Goal: Task Accomplishment & Management: Manage account settings

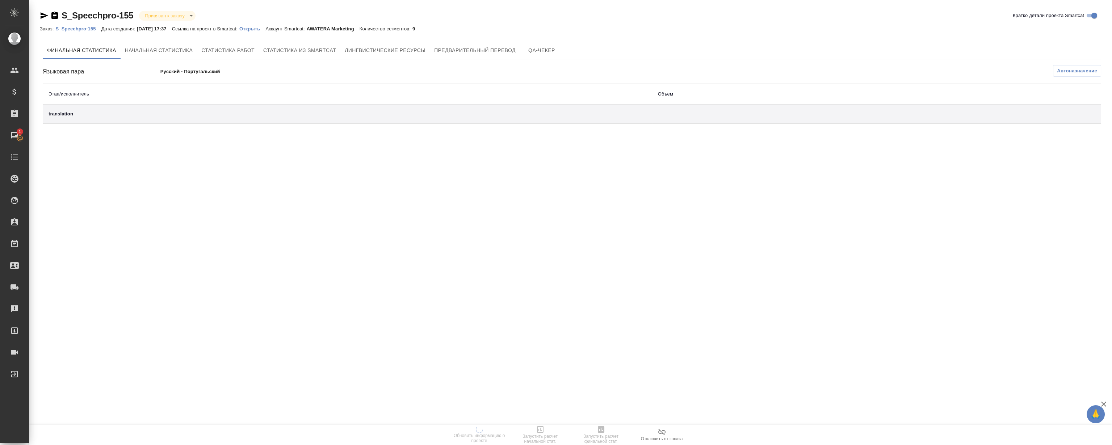
click at [79, 32] on link "S_Speechpro-155" at bounding box center [78, 28] width 46 height 6
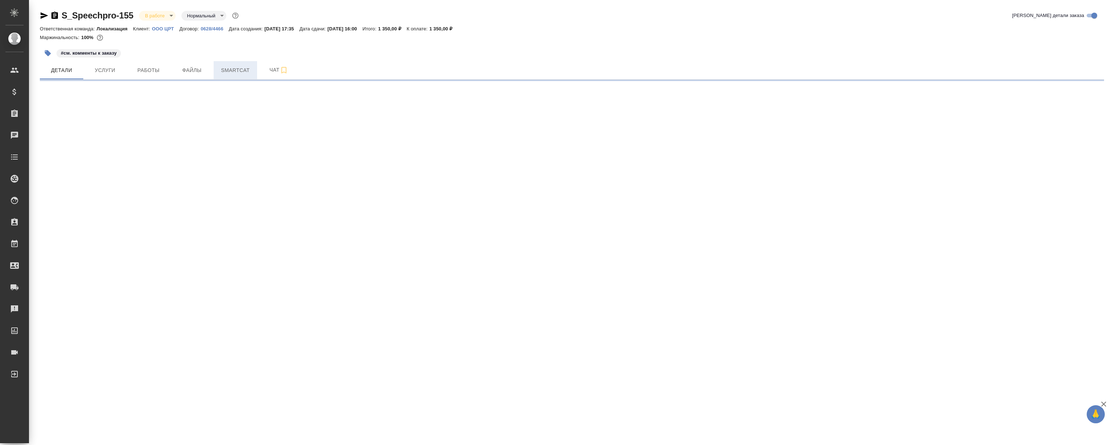
click at [215, 68] on button "Smartcat" at bounding box center [235, 70] width 43 height 18
select select "RU"
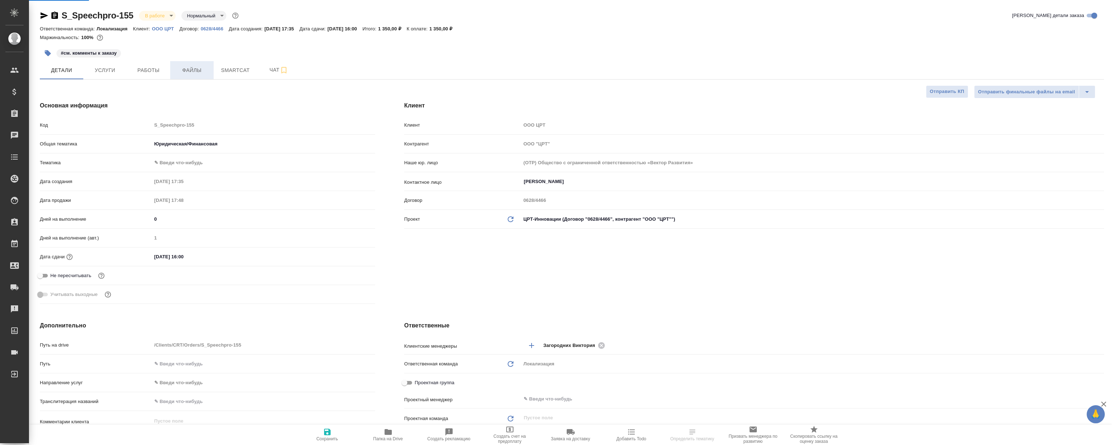
click at [197, 69] on span "Файлы" at bounding box center [192, 70] width 35 height 9
type textarea "x"
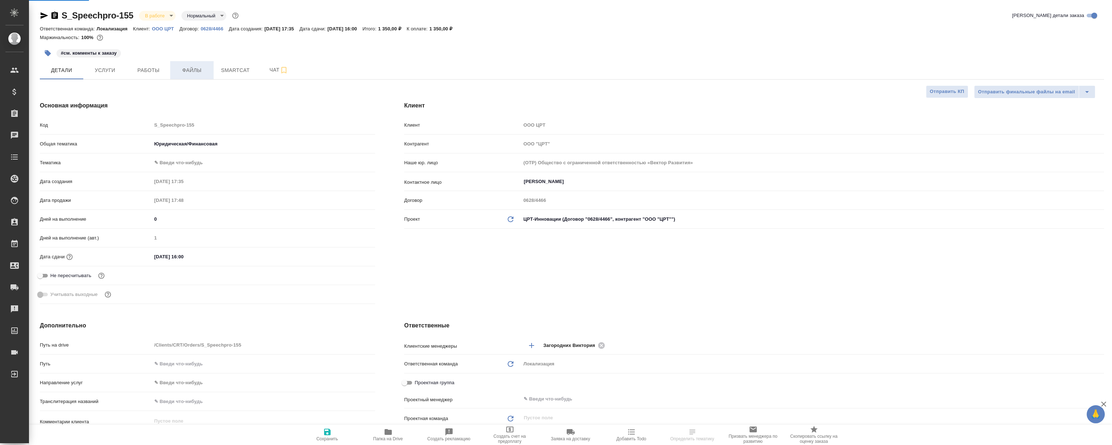
type textarea "x"
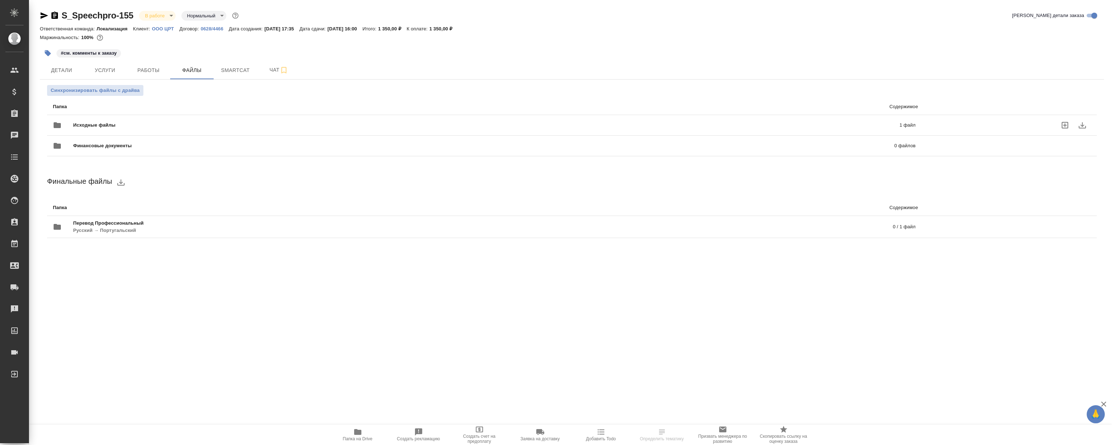
click at [114, 117] on div "Исходные файлы 1 файл" at bounding box center [484, 125] width 863 height 17
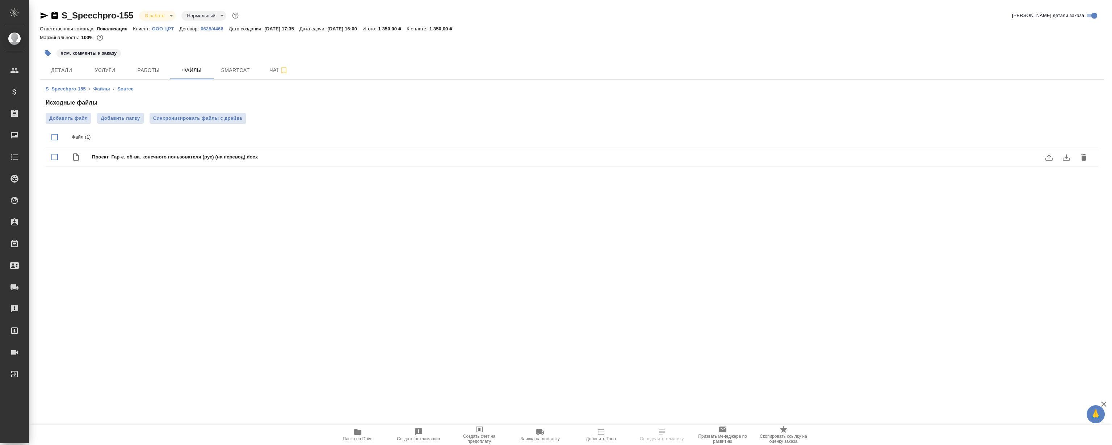
click at [1064, 155] on icon "download" at bounding box center [1066, 157] width 9 height 9
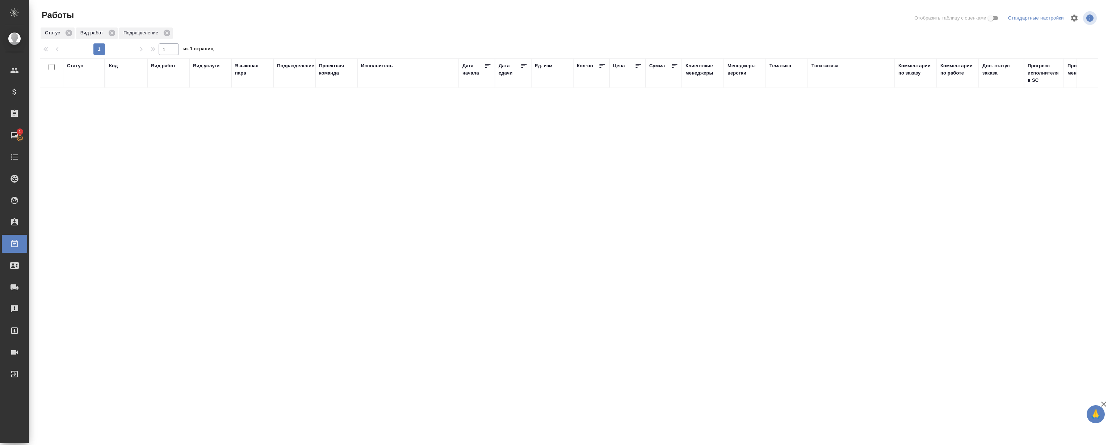
click at [14, 136] on div "Чаты" at bounding box center [5, 135] width 18 height 11
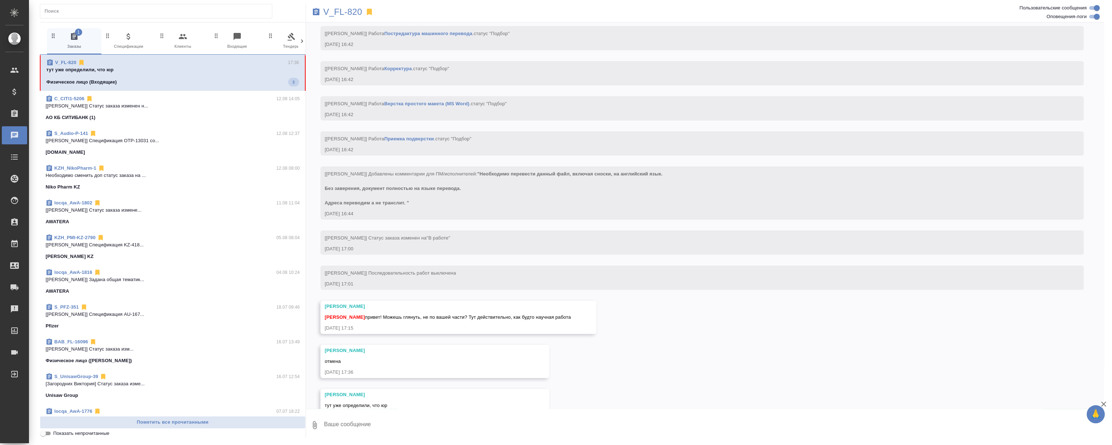
scroll to position [965, 0]
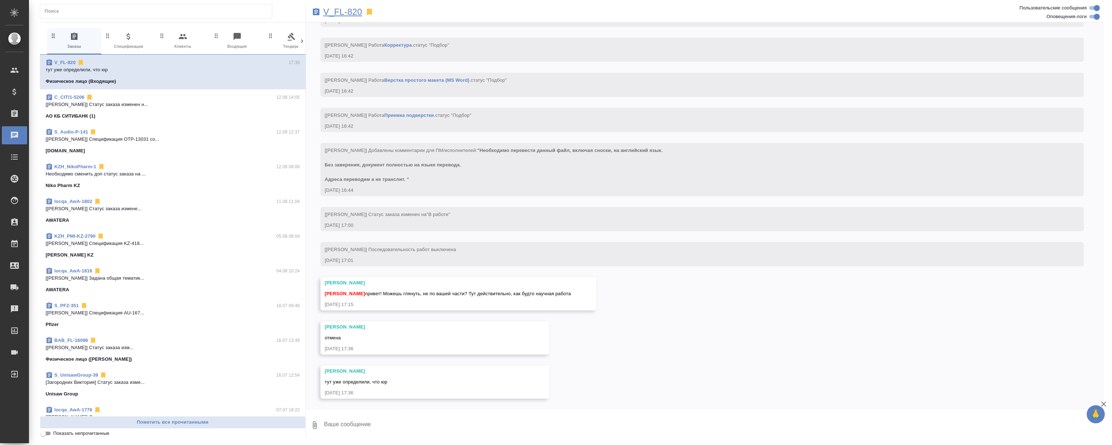
click at [351, 12] on p "V_FL-820" at bounding box center [342, 11] width 39 height 7
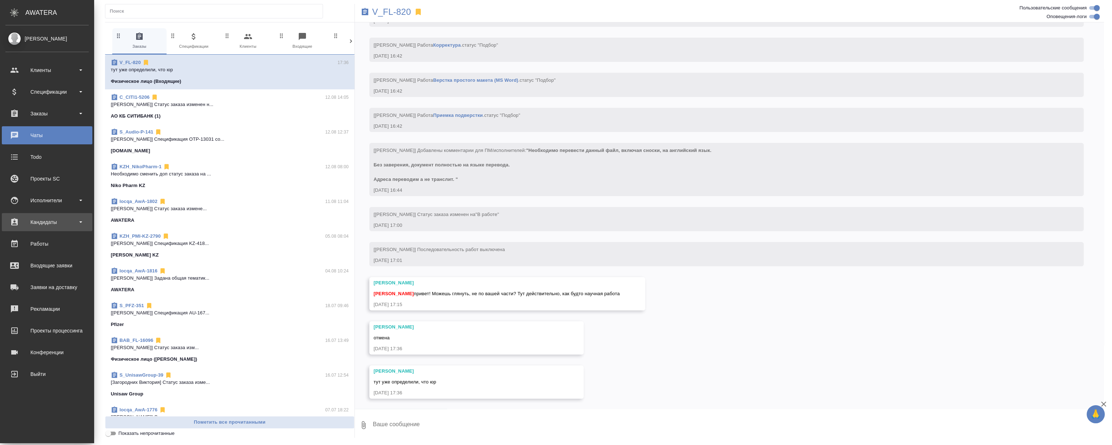
drag, startPoint x: 37, startPoint y: 250, endPoint x: 51, endPoint y: 229, distance: 25.5
click at [37, 250] on link "Работы" at bounding box center [47, 244] width 91 height 18
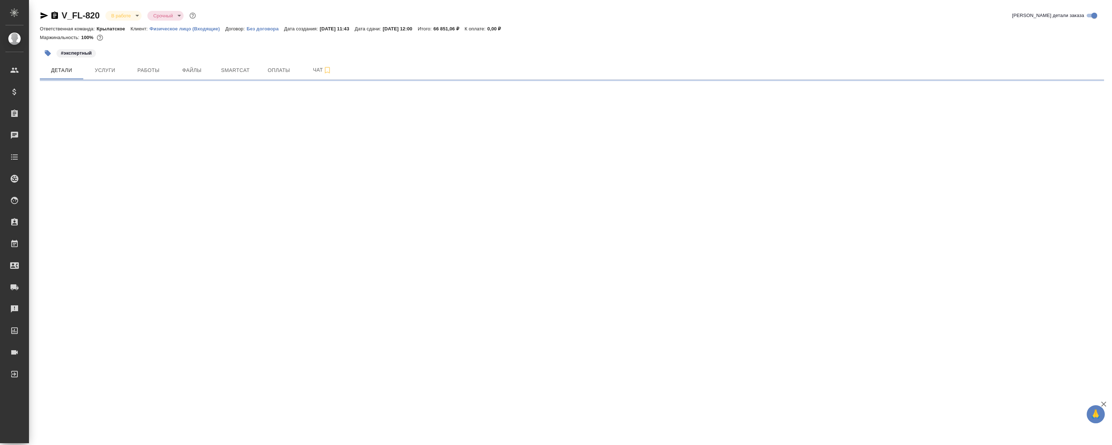
select select "RU"
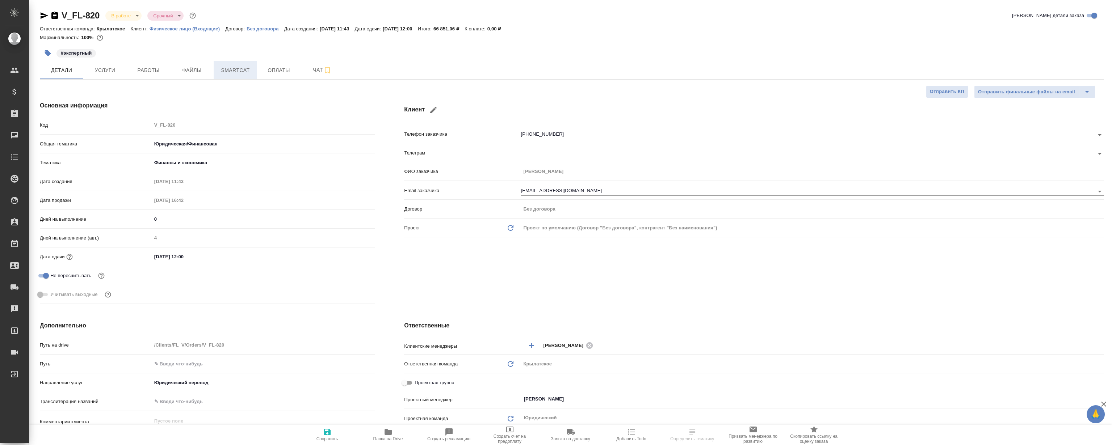
type textarea "x"
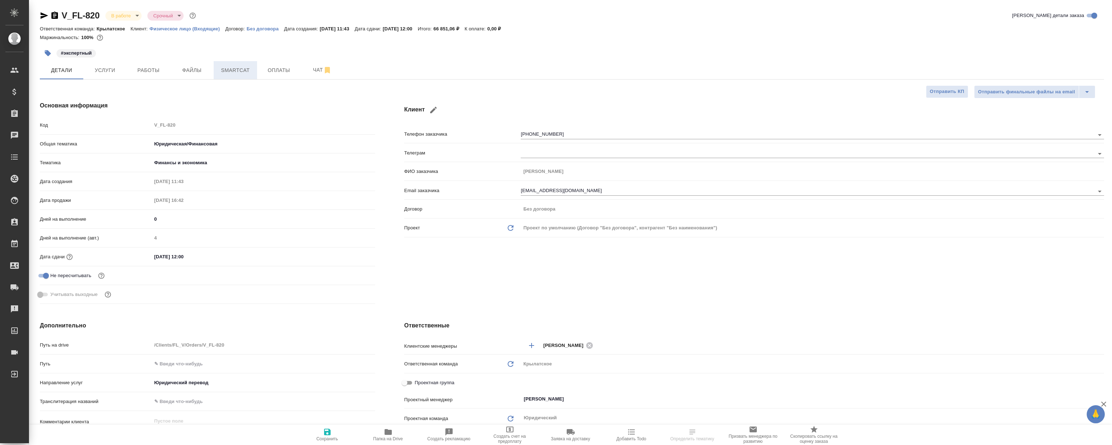
type textarea "x"
click at [200, 68] on span "Файлы" at bounding box center [192, 70] width 35 height 9
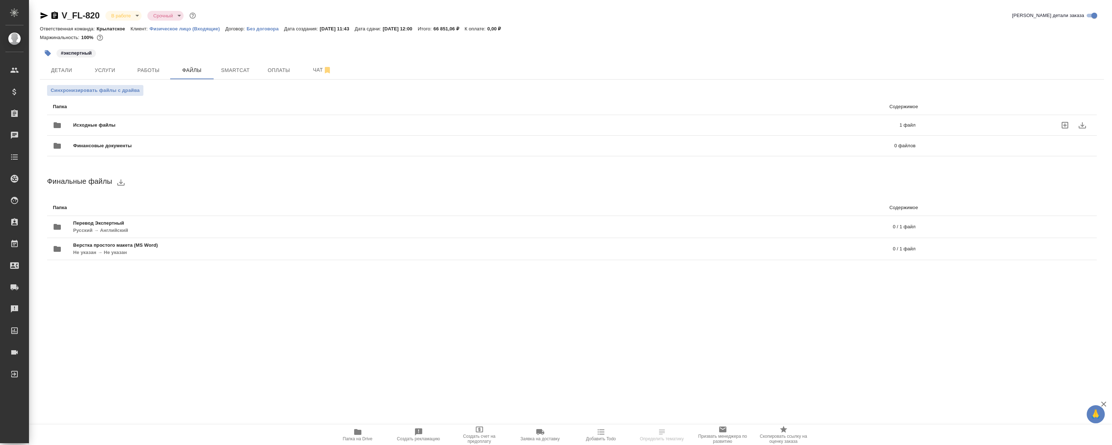
click at [196, 127] on span "Исходные файлы" at bounding box center [290, 125] width 435 height 7
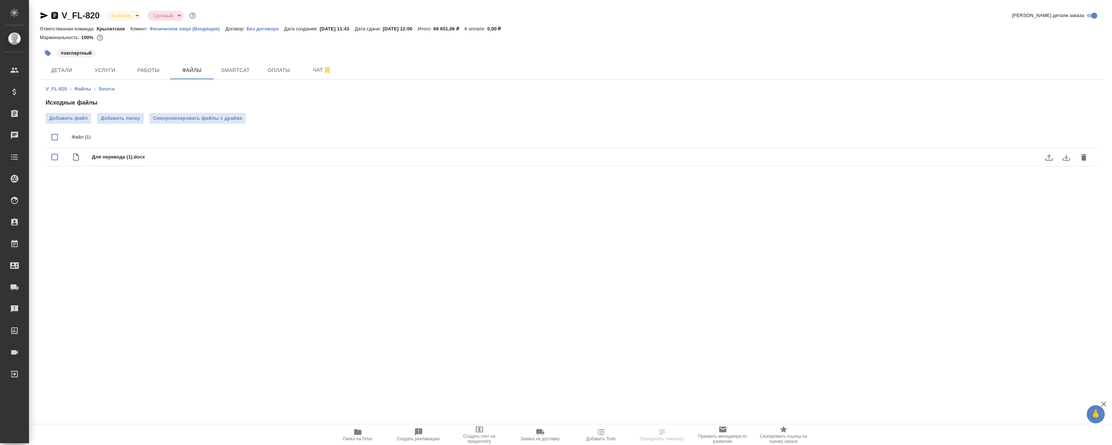
click at [1062, 157] on icon "download" at bounding box center [1066, 157] width 9 height 9
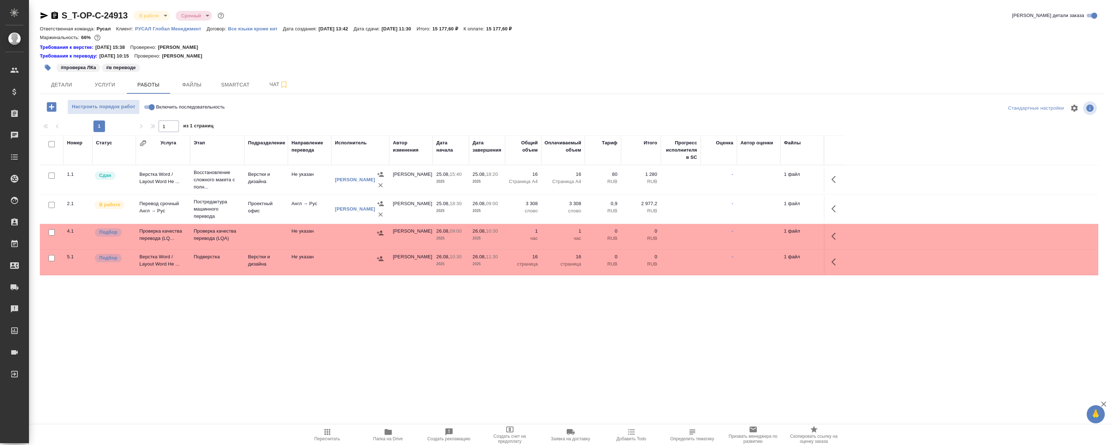
click at [520, 319] on div ".cls-1 fill:#fff; AWATERA [PERSON_NAME] Спецификации Заказы 0 Чаты Todo Проекты…" at bounding box center [556, 222] width 1112 height 445
click at [836, 233] on icon "button" at bounding box center [836, 236] width 9 height 9
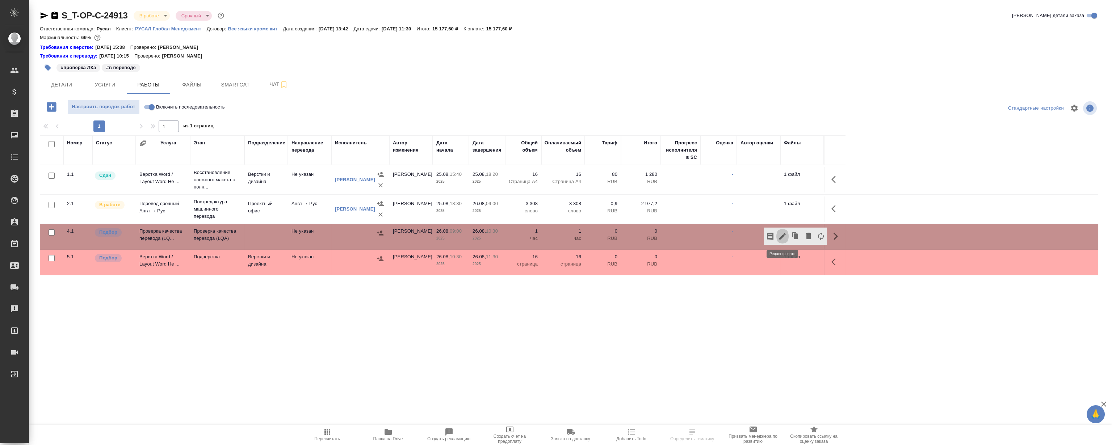
click at [779, 235] on icon "button" at bounding box center [782, 236] width 9 height 9
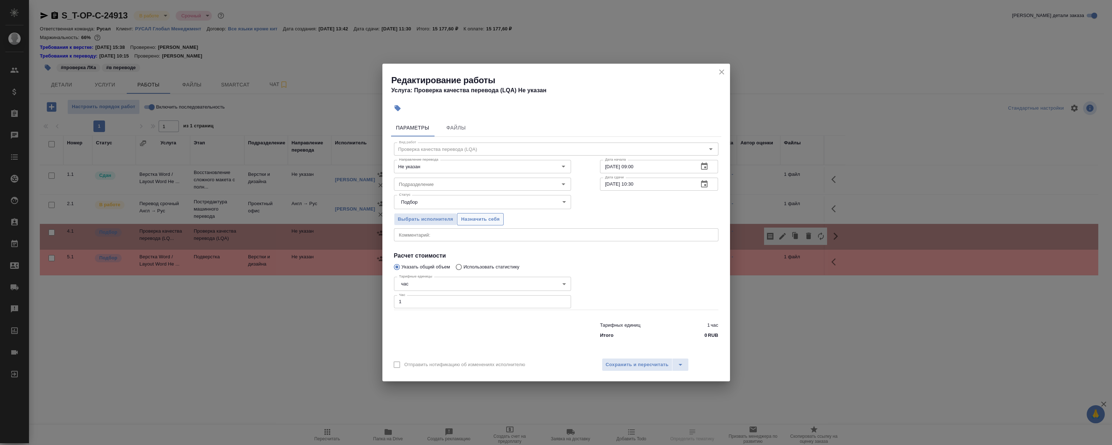
drag, startPoint x: 489, startPoint y: 221, endPoint x: 494, endPoint y: 217, distance: 6.5
click at [489, 221] on span "Назначить себя" at bounding box center [480, 219] width 38 height 8
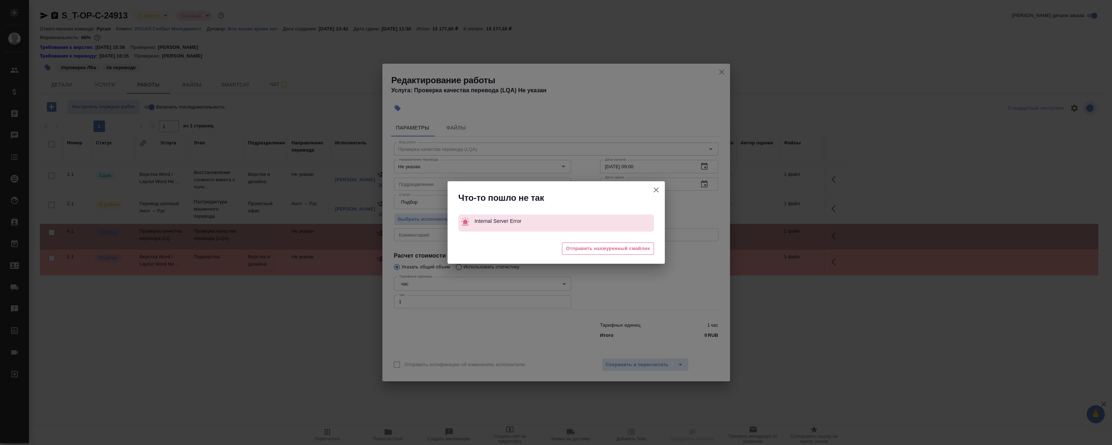
click at [652, 185] on button "Отправить нотификацию об изменениях исполнителю" at bounding box center [656, 189] width 17 height 17
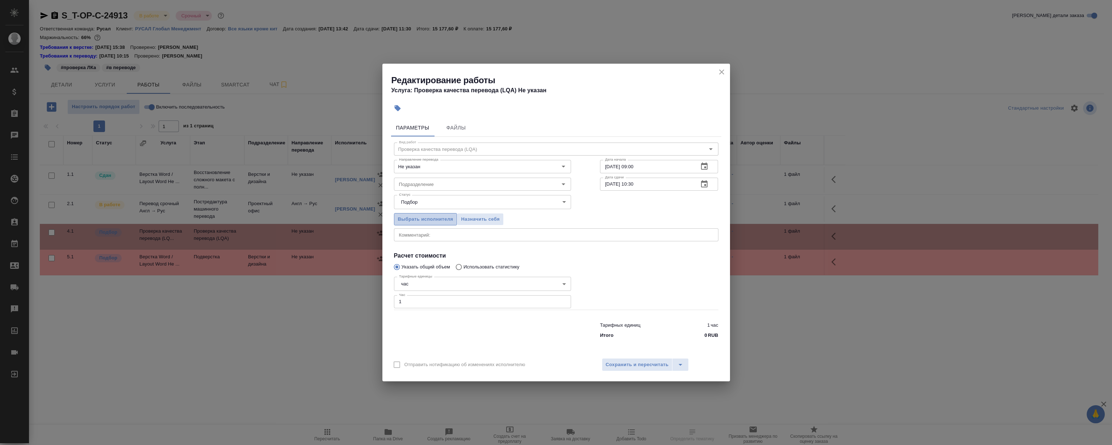
click at [402, 219] on span "Выбрать исполнителя" at bounding box center [425, 219] width 55 height 8
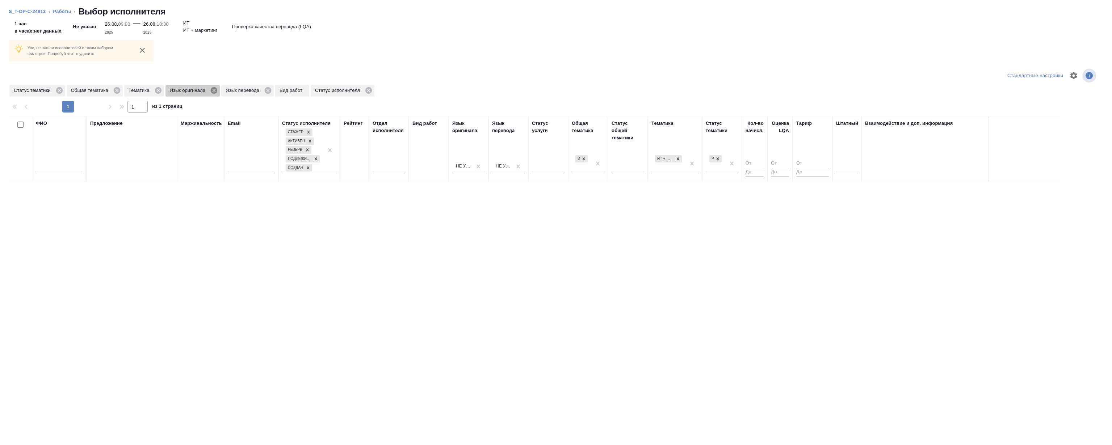
click at [214, 90] on icon at bounding box center [214, 90] width 7 height 7
click at [210, 91] on icon at bounding box center [212, 90] width 7 height 7
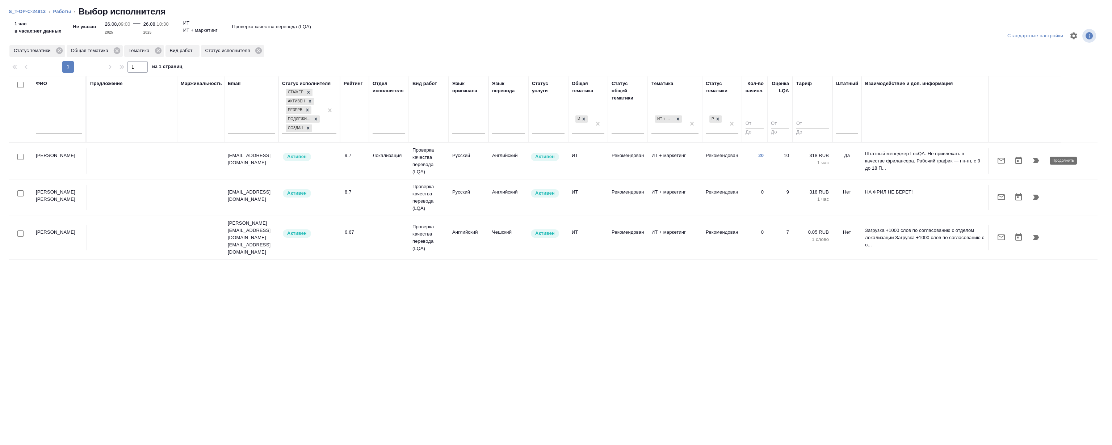
click at [1037, 162] on icon "button" at bounding box center [1036, 160] width 6 height 5
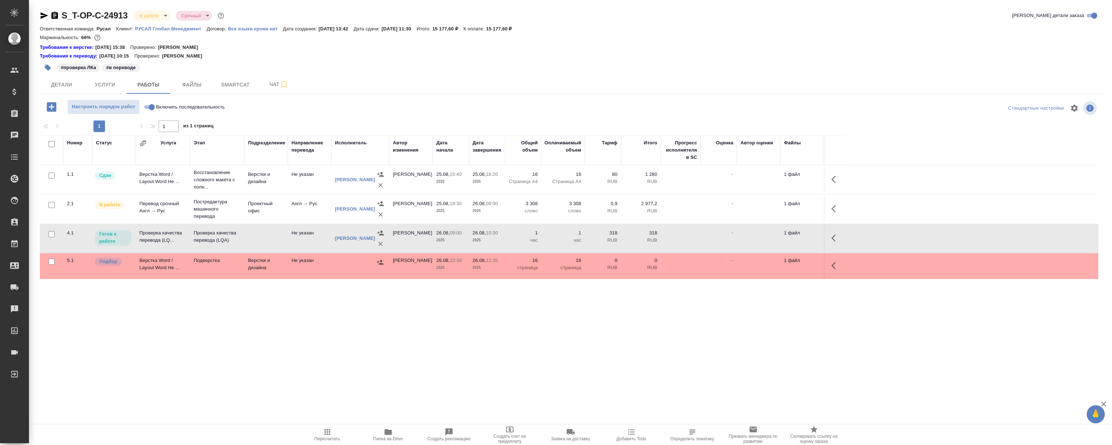
drag, startPoint x: 837, startPoint y: 234, endPoint x: 828, endPoint y: 231, distance: 10.3
click at [837, 234] on icon "button" at bounding box center [836, 238] width 9 height 9
click at [783, 239] on icon "button" at bounding box center [782, 238] width 7 height 7
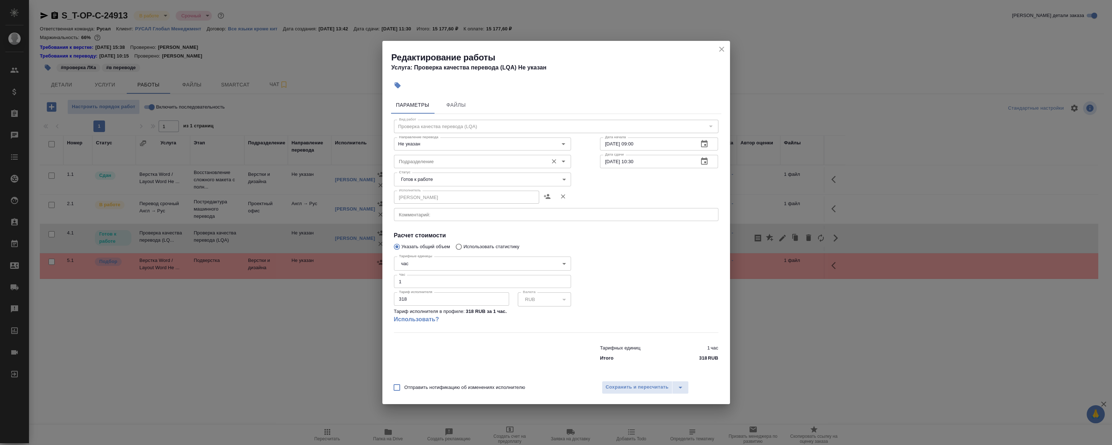
click at [416, 166] on input "Подразделение" at bounding box center [470, 161] width 148 height 9
click at [442, 177] on li "LocQA" at bounding box center [482, 178] width 177 height 13
type input "LocQA"
click at [635, 380] on div "Отправить нотификацию об изменениях исполнителю Сохранить и пересчитать" at bounding box center [556, 391] width 348 height 28
click at [635, 384] on span "Сохранить и пересчитать" at bounding box center [637, 388] width 63 height 8
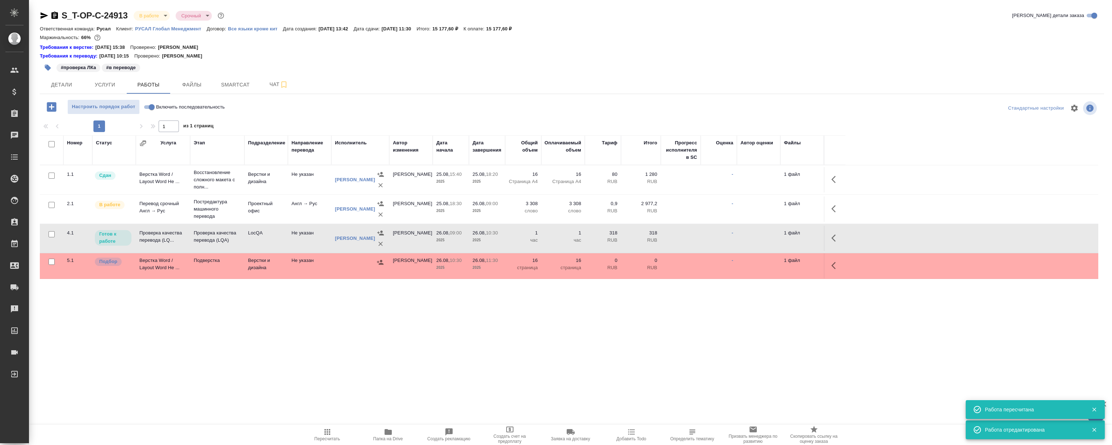
click at [235, 309] on div "S_T-OP-C-24913 В работе inProgress Срочный urgent Кратко детали заказа Ответств…" at bounding box center [572, 158] width 1072 height 317
drag, startPoint x: 197, startPoint y: 313, endPoint x: 163, endPoint y: 240, distance: 80.5
click at [196, 309] on div ".cls-1 fill:#fff; AWATERA [PERSON_NAME] Спецификации Заказы 0 Чаты Todo Проекты…" at bounding box center [556, 222] width 1112 height 445
